Goal: Information Seeking & Learning: Learn about a topic

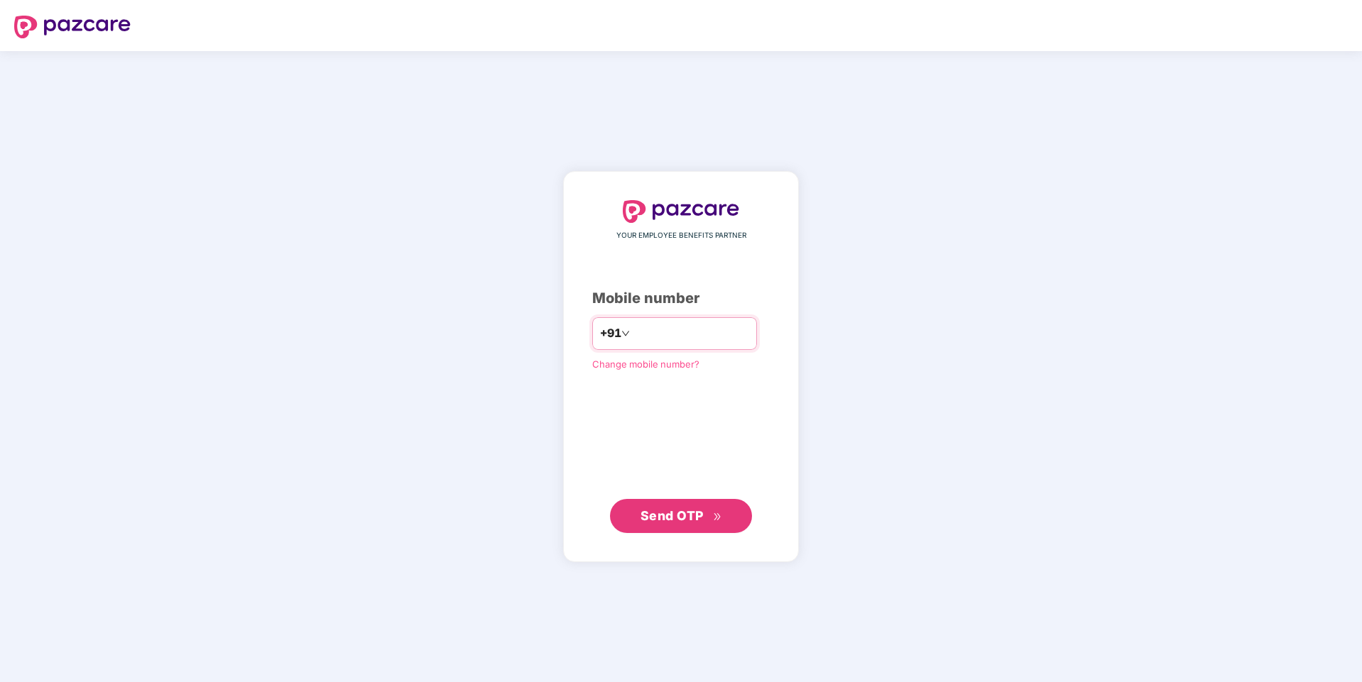
click at [689, 327] on input "number" at bounding box center [691, 333] width 116 height 23
type input "**********"
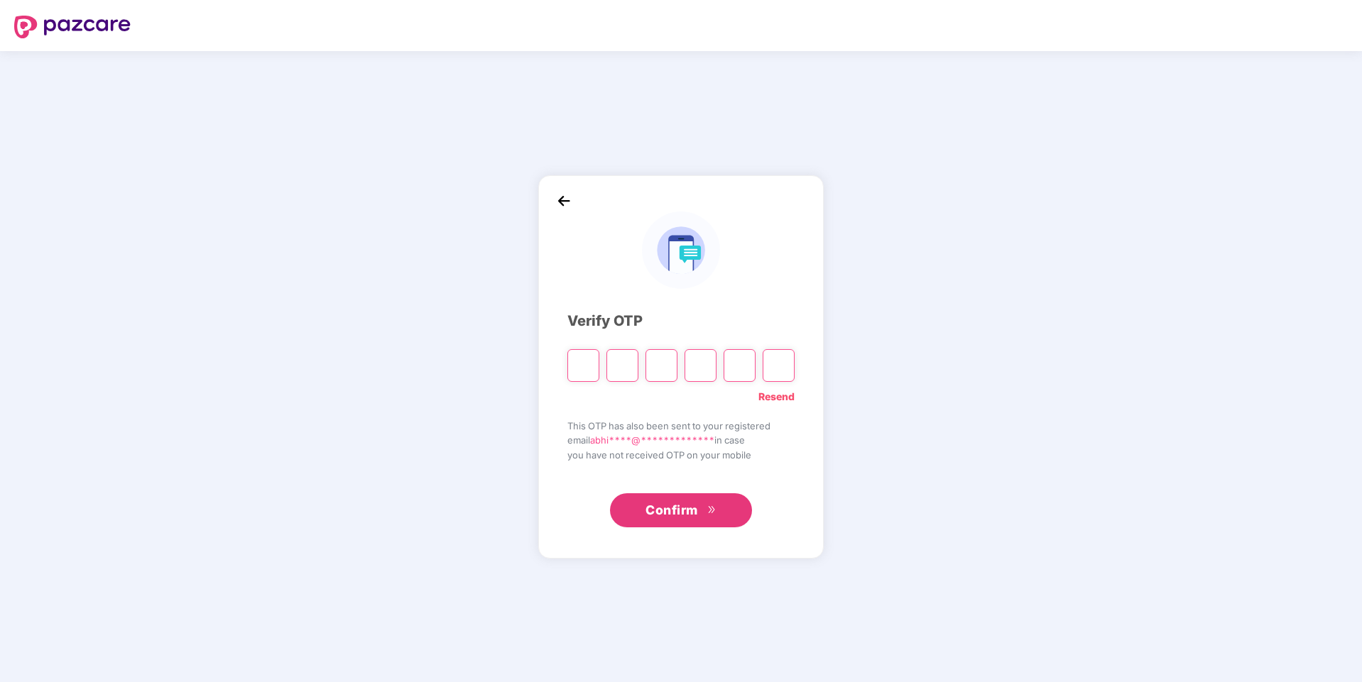
type input "*"
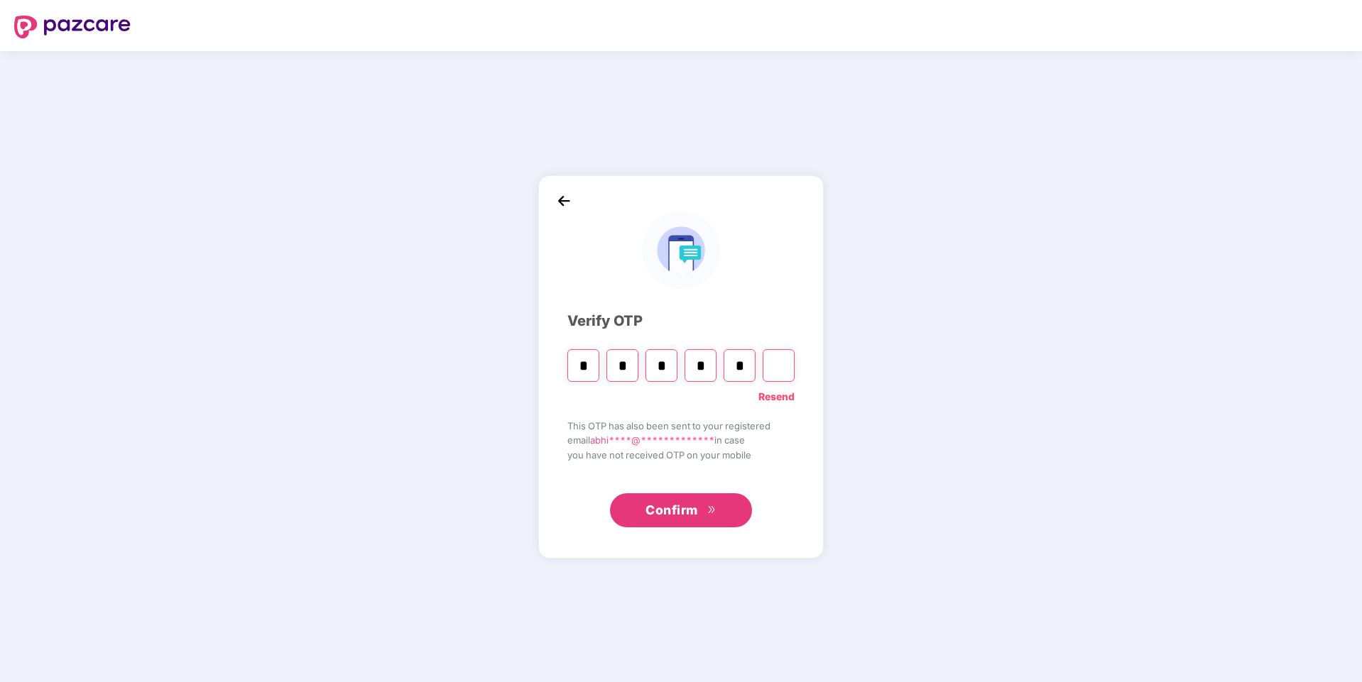
type input "*"
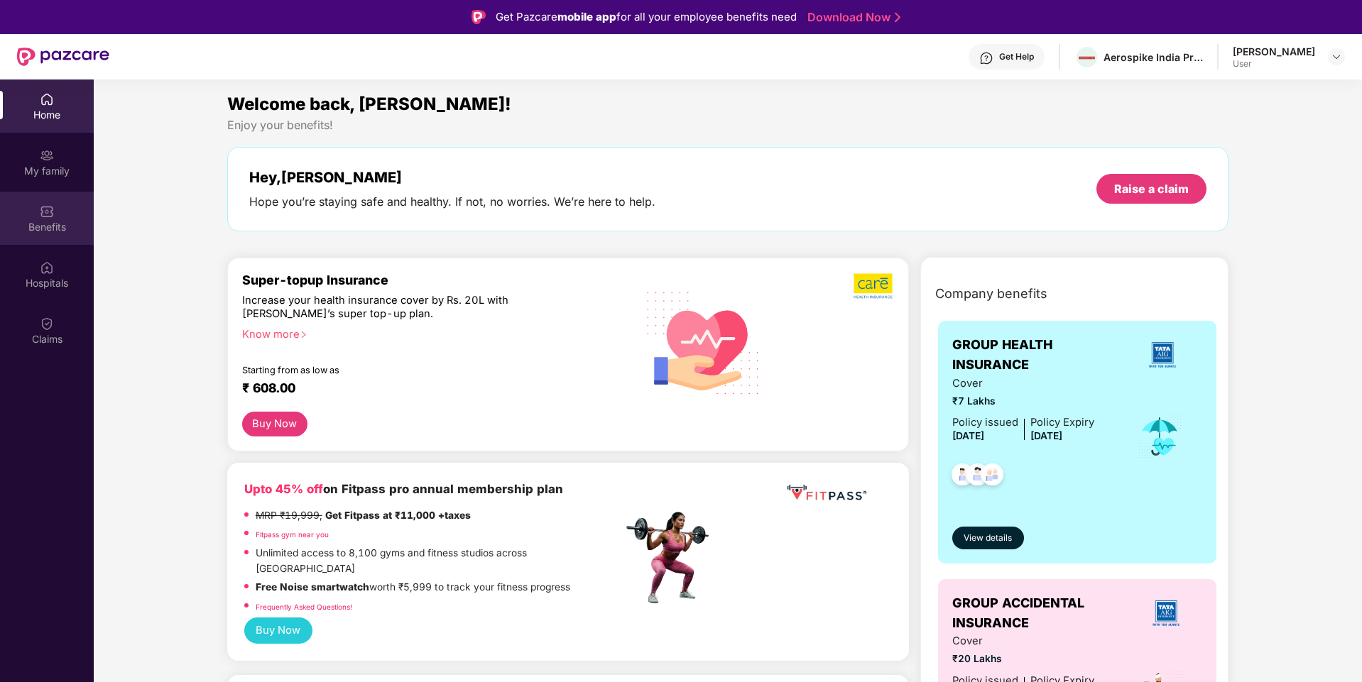
click at [53, 232] on div "Benefits" at bounding box center [47, 227] width 94 height 14
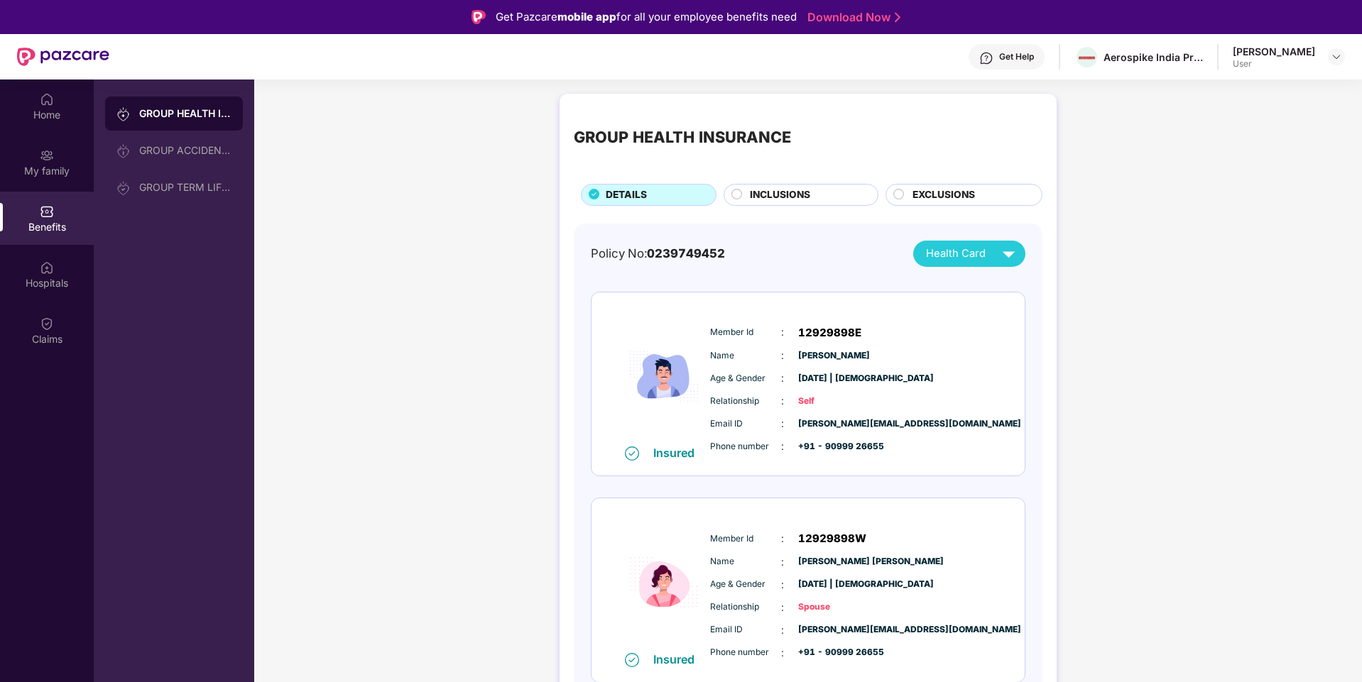
click at [912, 202] on span "EXCLUSIONS" at bounding box center [943, 195] width 62 height 16
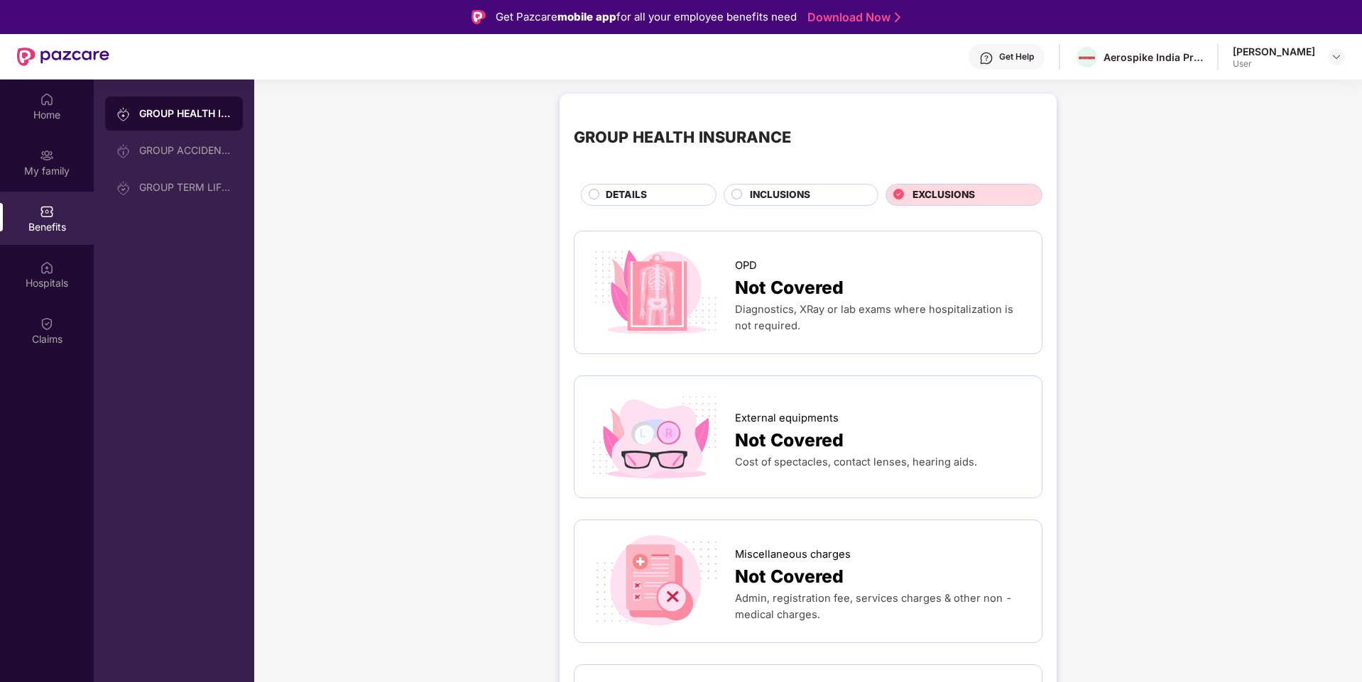
click at [846, 199] on div "INCLUSIONS" at bounding box center [807, 196] width 128 height 18
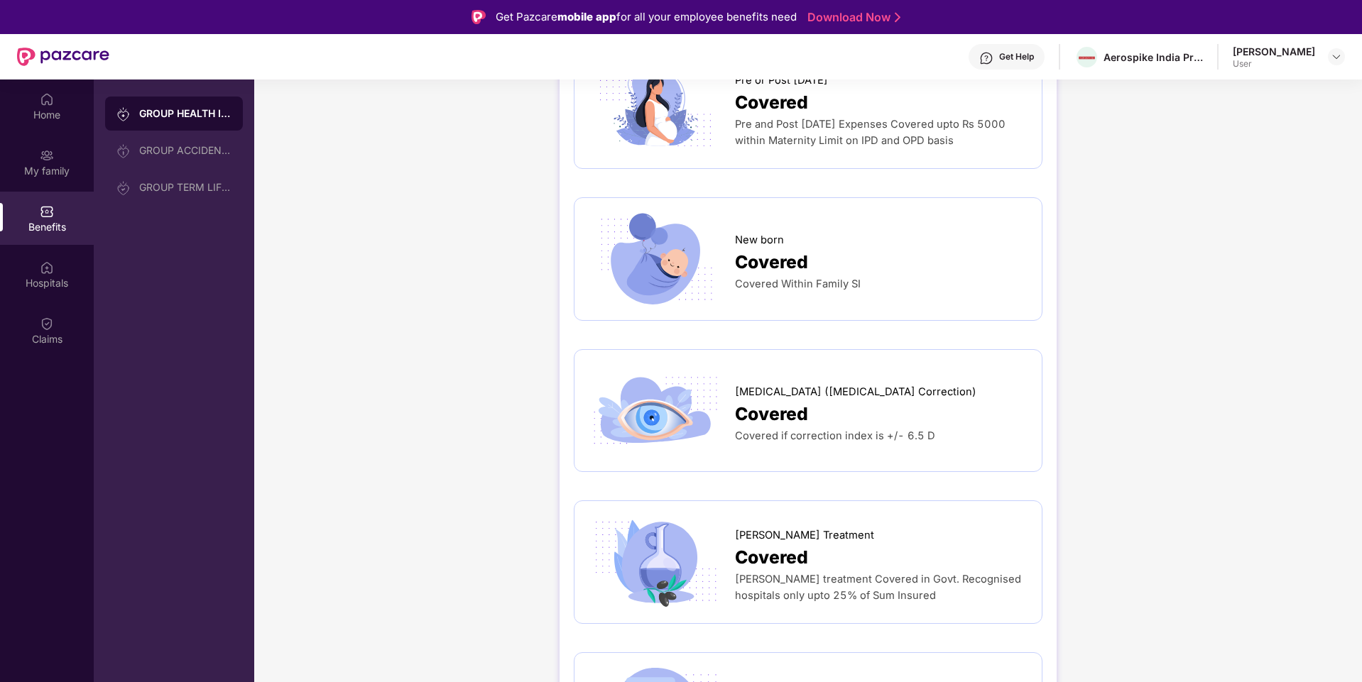
scroll to position [2045, 0]
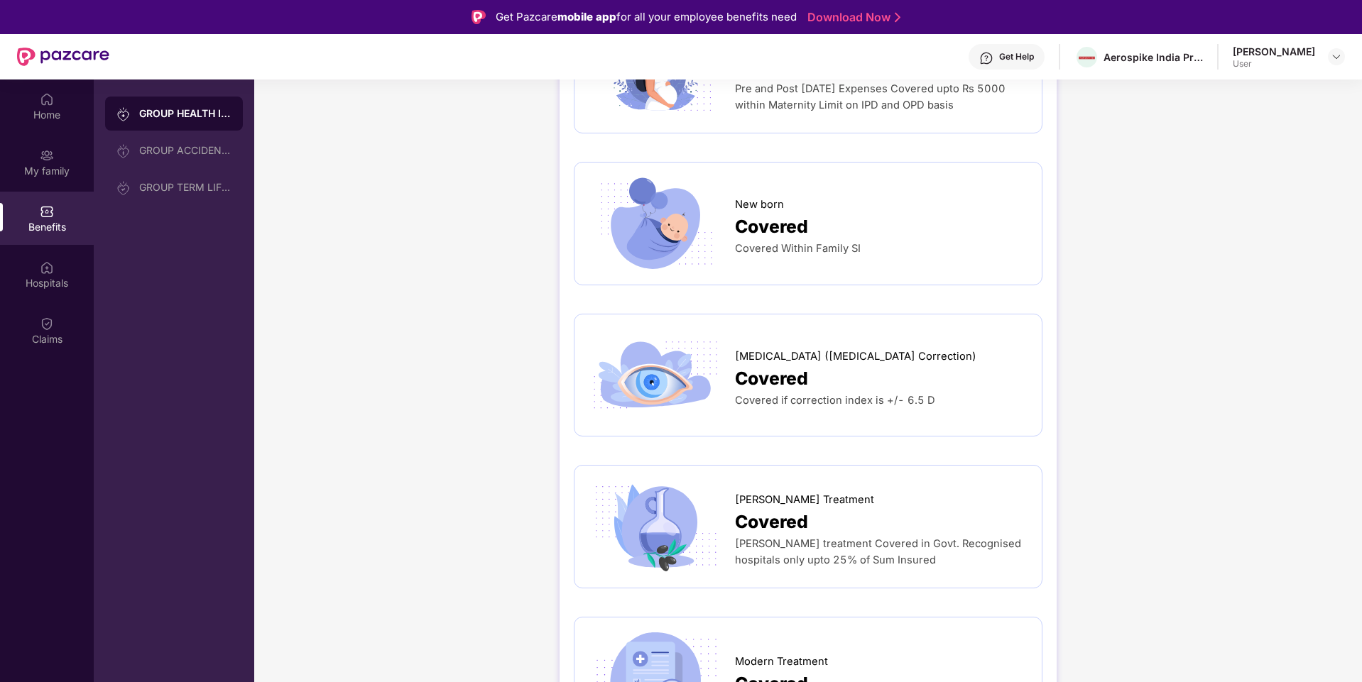
click at [797, 349] on span "[MEDICAL_DATA] ([MEDICAL_DATA] Correction)" at bounding box center [855, 357] width 241 height 16
click at [758, 365] on span "Covered" at bounding box center [771, 379] width 73 height 28
click at [735, 349] on span "[MEDICAL_DATA] ([MEDICAL_DATA] Correction)" at bounding box center [855, 357] width 241 height 16
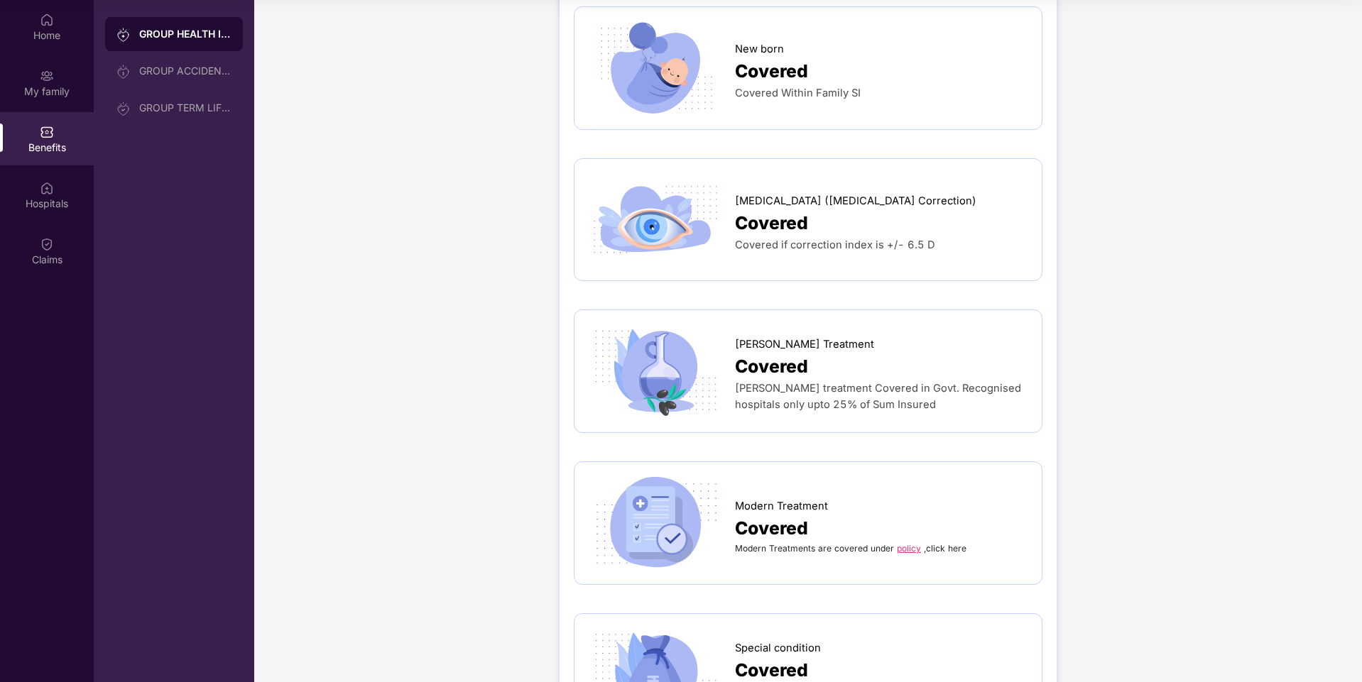
scroll to position [1609, 0]
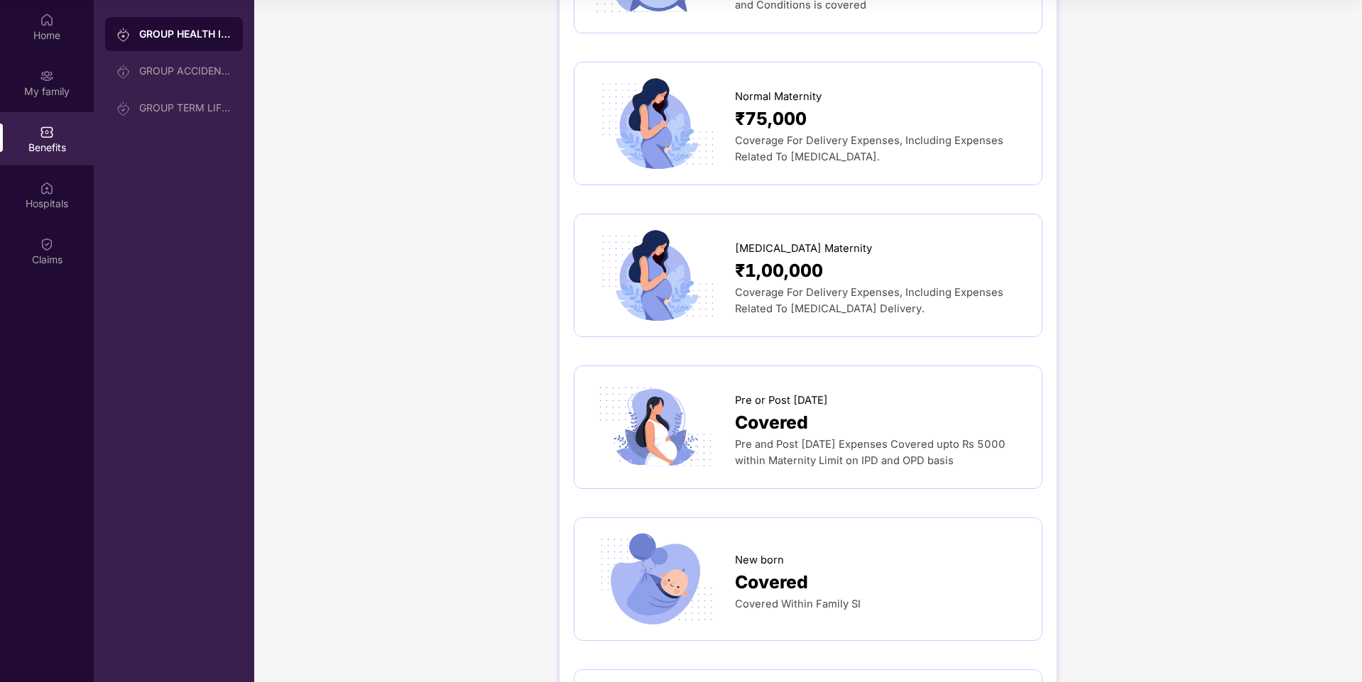
click at [413, 279] on div "GROUP HEALTH INSURANCE DETAILS INCLUSIONS EXCLUSIONS Sum Insured ₹7,00,000 Self…" at bounding box center [807, 234] width 1107 height 3672
click at [192, 70] on div "GROUP ACCIDENTAL INSURANCE" at bounding box center [185, 70] width 92 height 11
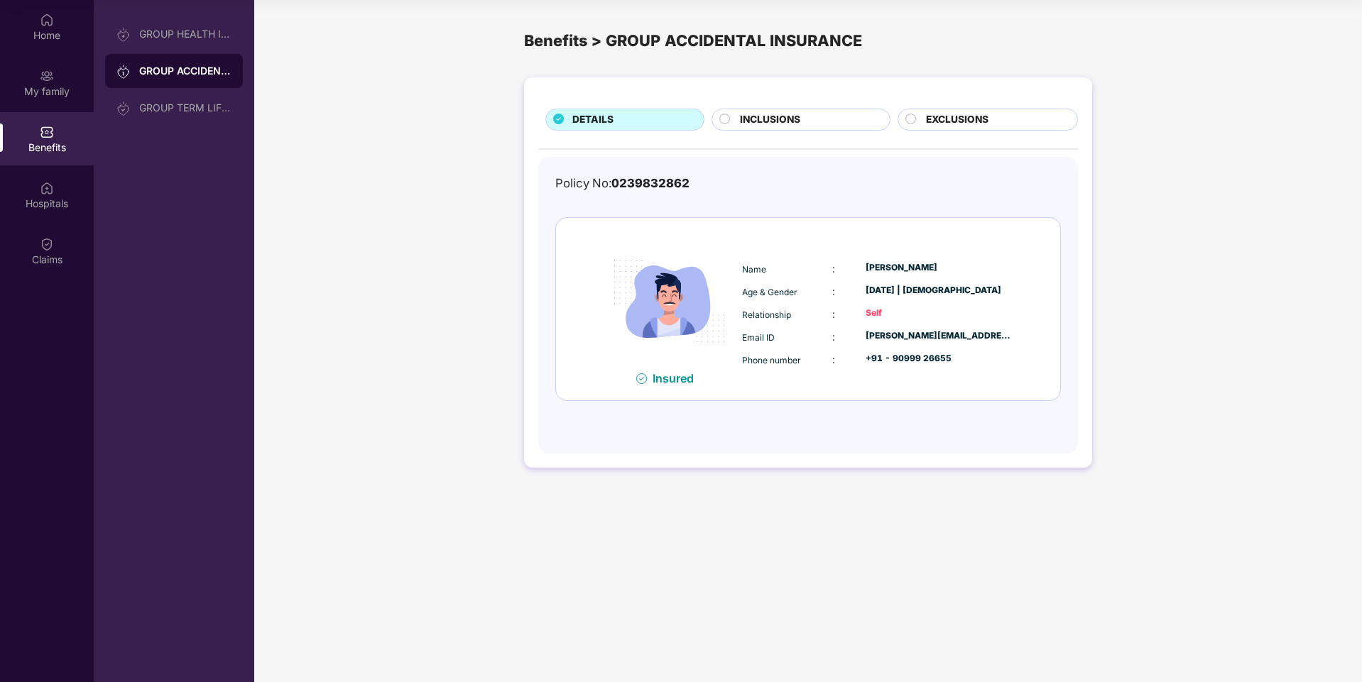
click at [774, 116] on span "INCLUSIONS" at bounding box center [770, 120] width 60 height 16
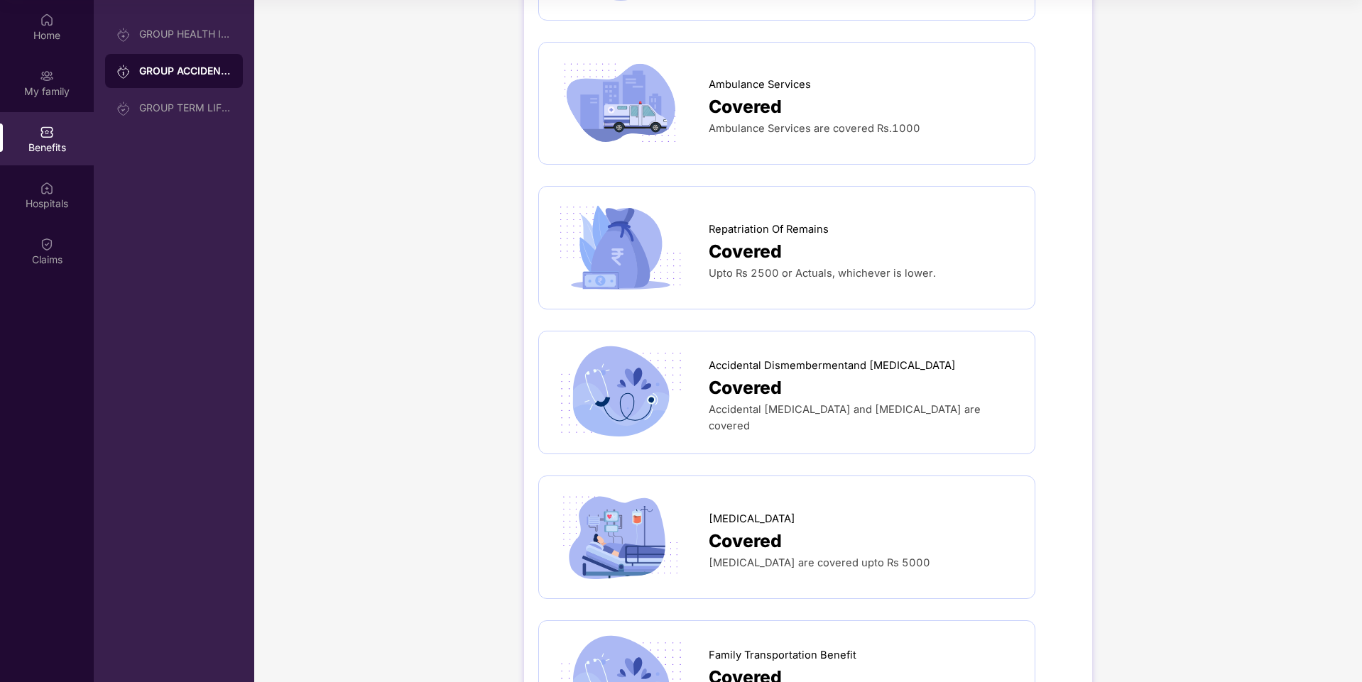
scroll to position [1568, 0]
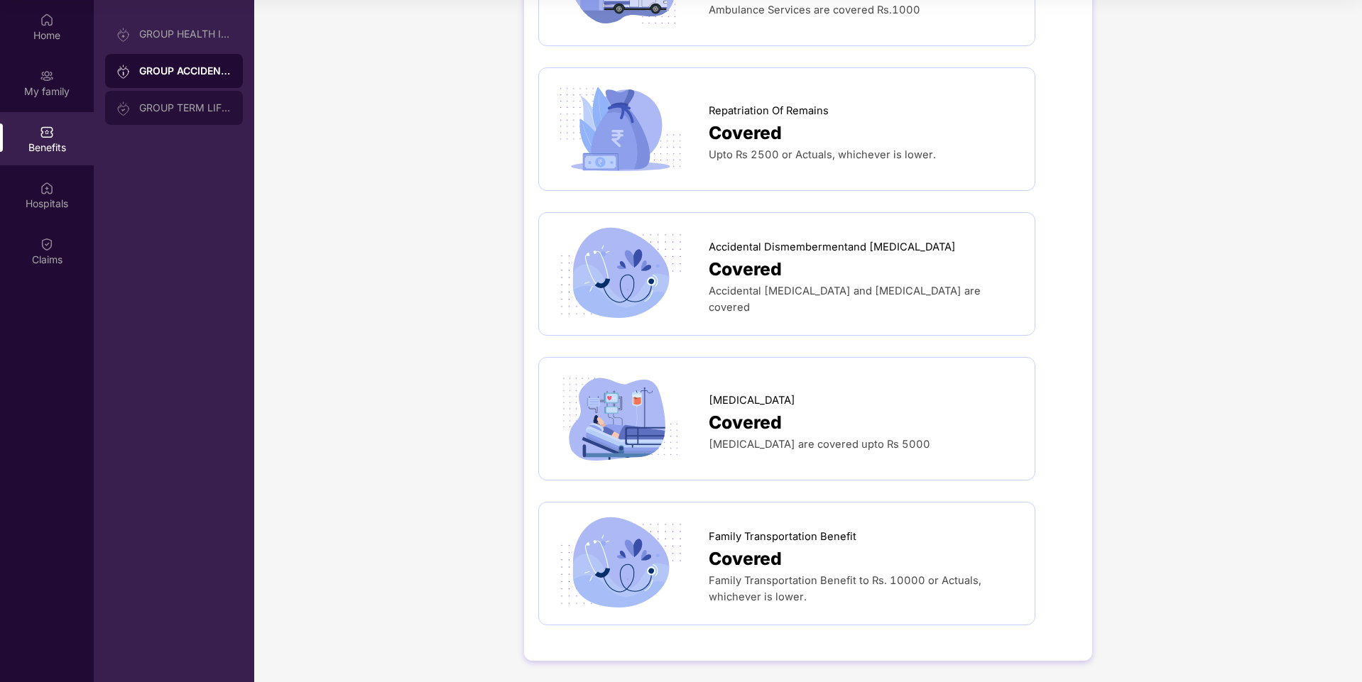
click at [160, 111] on div "GROUP TERM LIFE INSURANCE" at bounding box center [185, 107] width 92 height 11
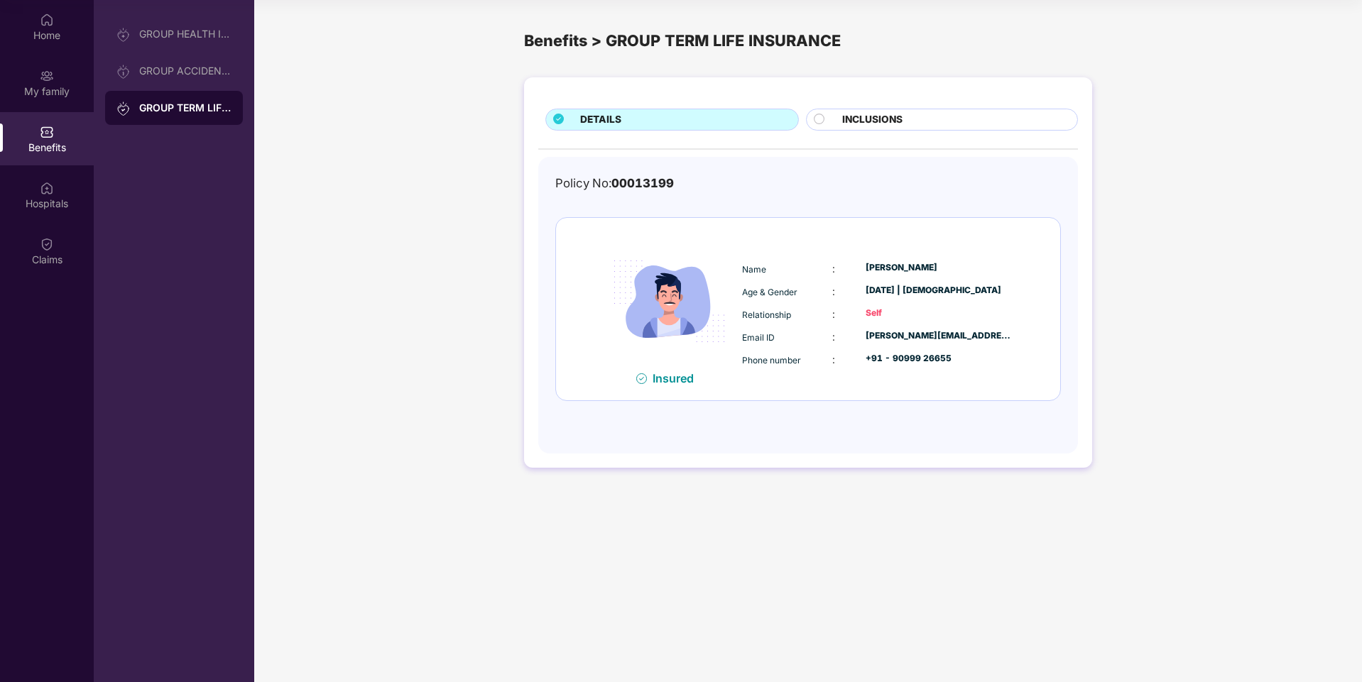
click at [838, 124] on div "INCLUSIONS" at bounding box center [952, 121] width 235 height 18
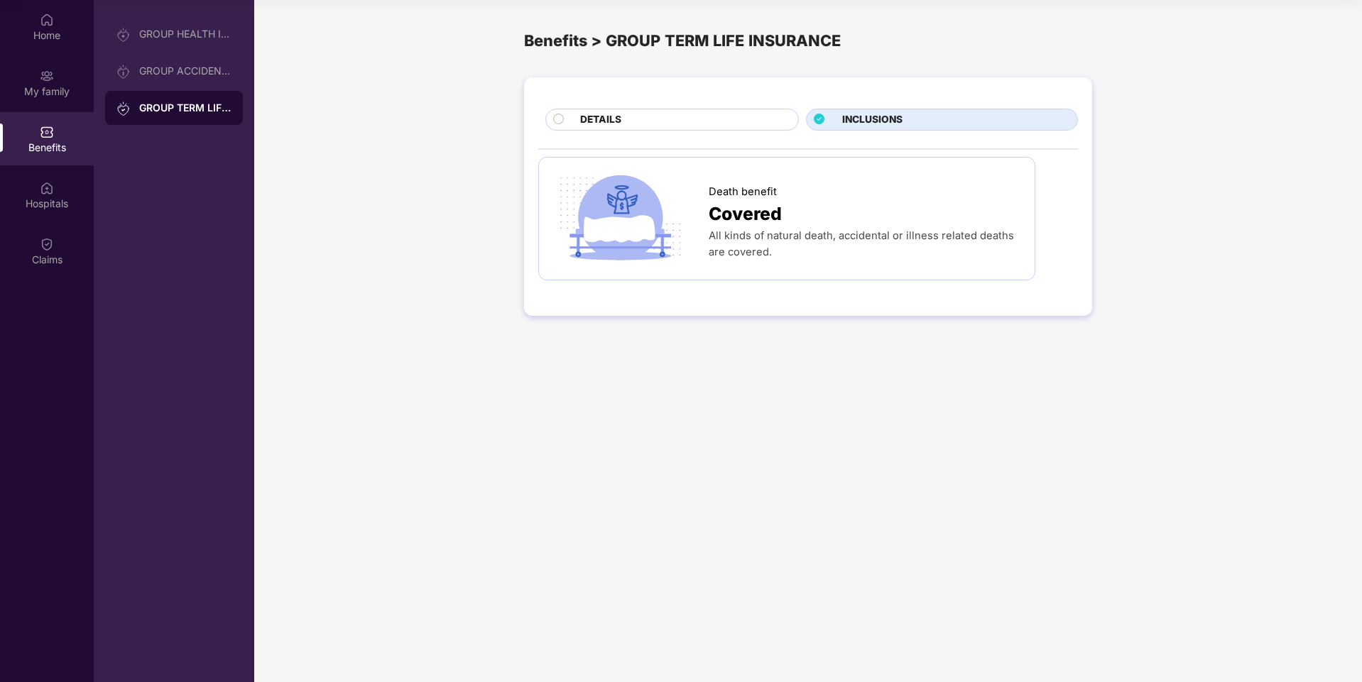
click at [828, 253] on div "All kinds of natural death, accidental or illness related deaths are covered." at bounding box center [865, 244] width 312 height 33
click at [767, 204] on span "Covered" at bounding box center [745, 214] width 73 height 28
